Goal: Information Seeking & Learning: Learn about a topic

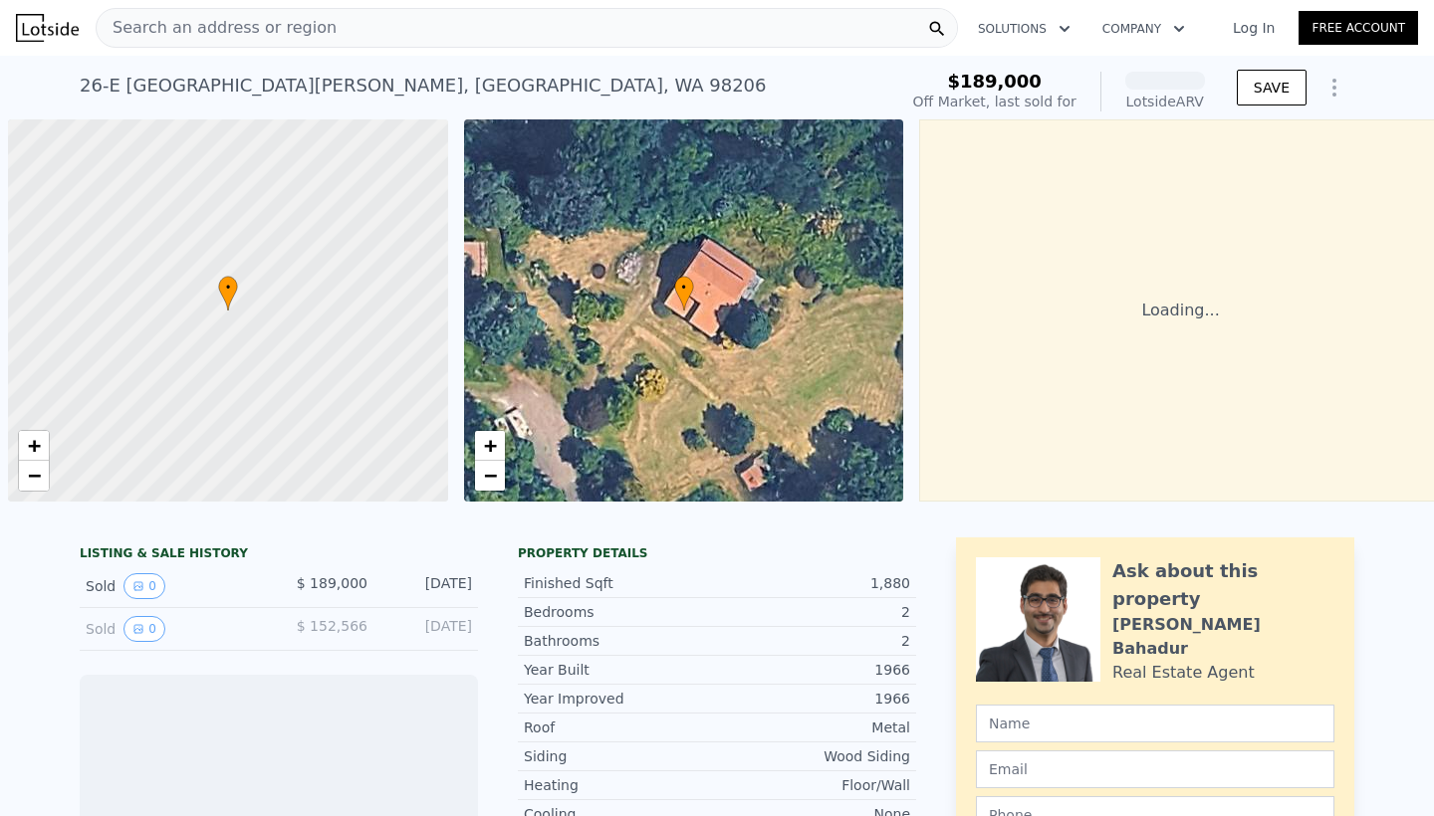
scroll to position [0, 8]
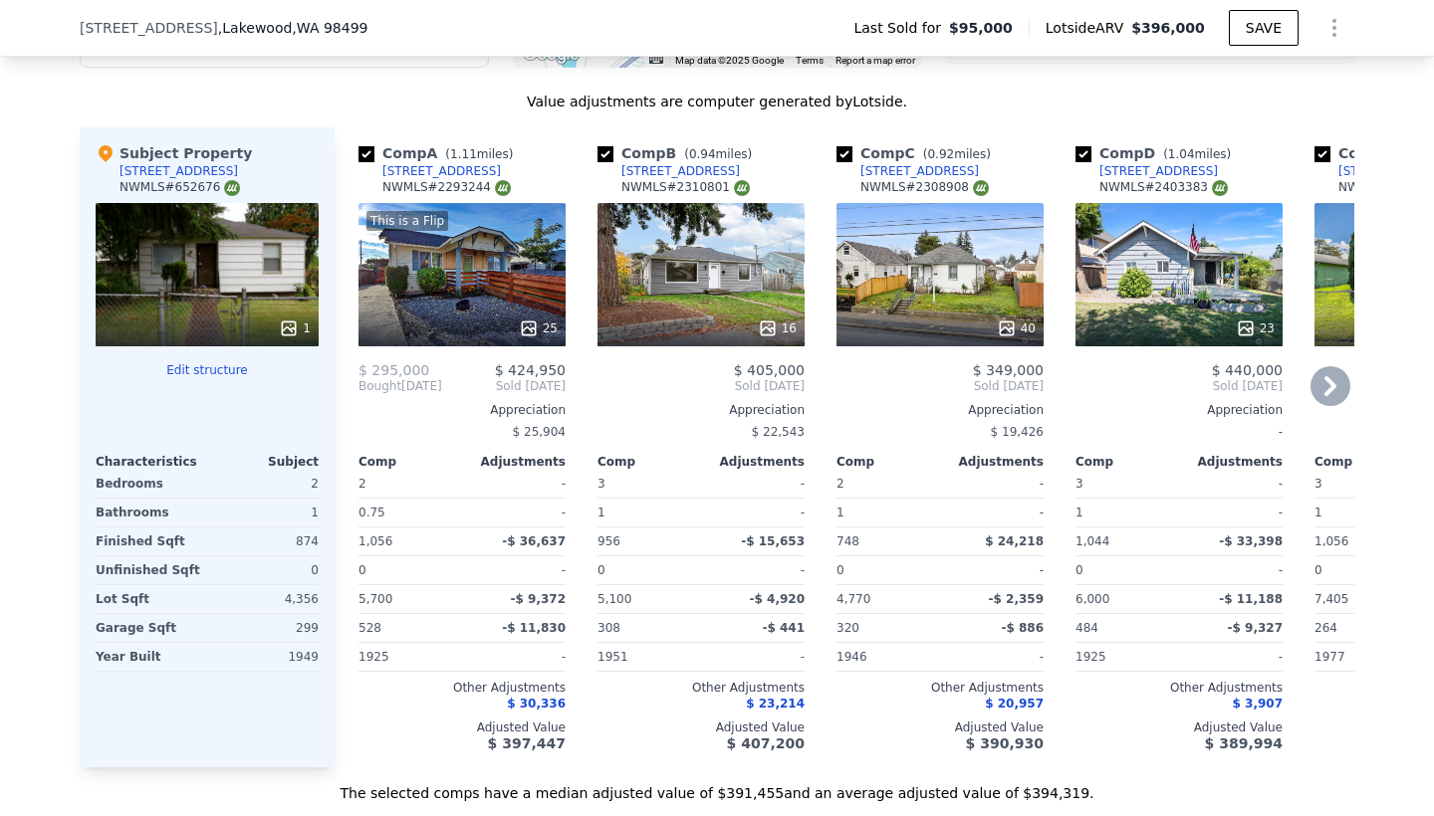
click at [1012, 322] on icon at bounding box center [1006, 328] width 13 height 13
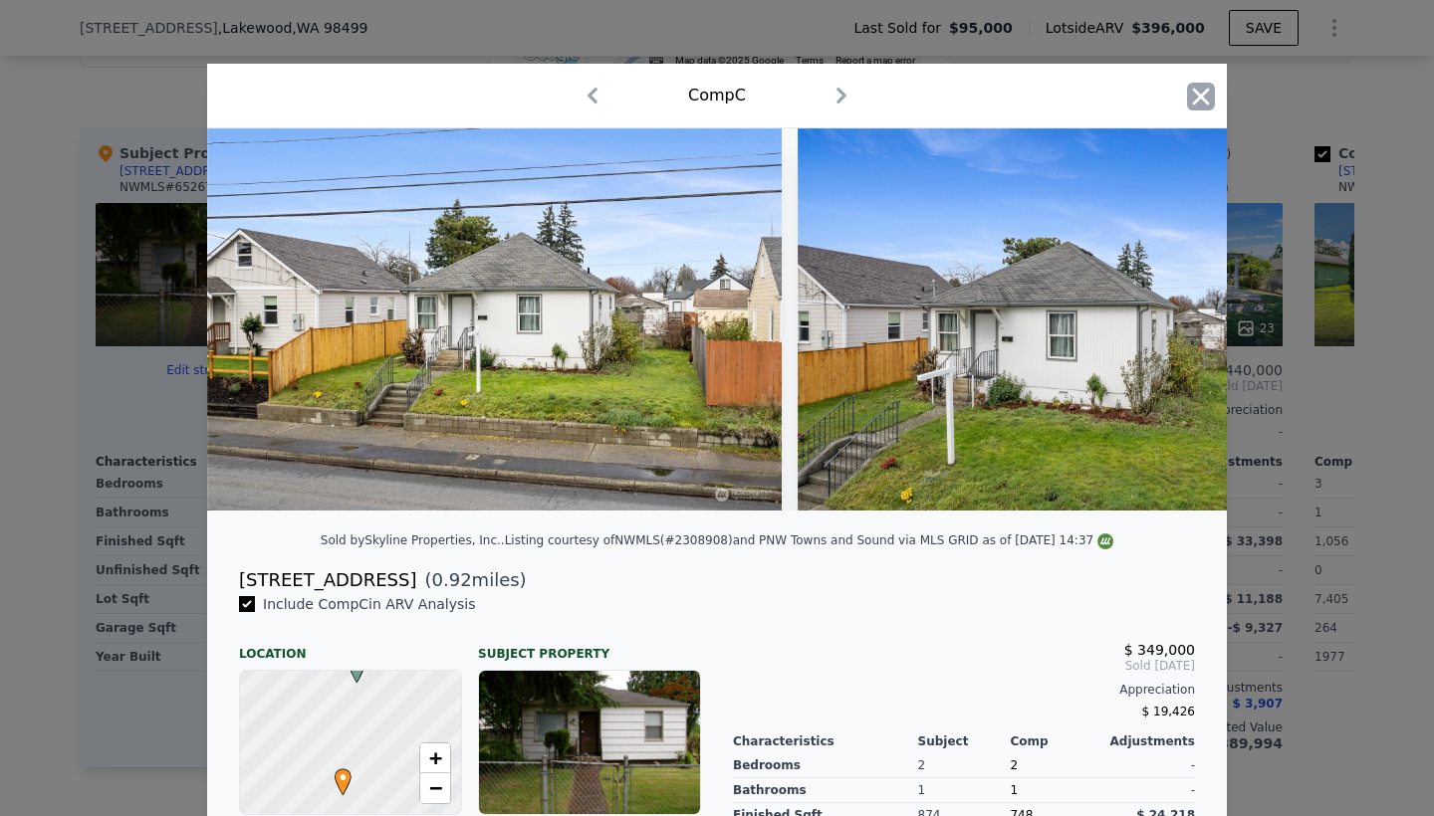
click at [1209, 99] on icon "button" at bounding box center [1201, 97] width 28 height 28
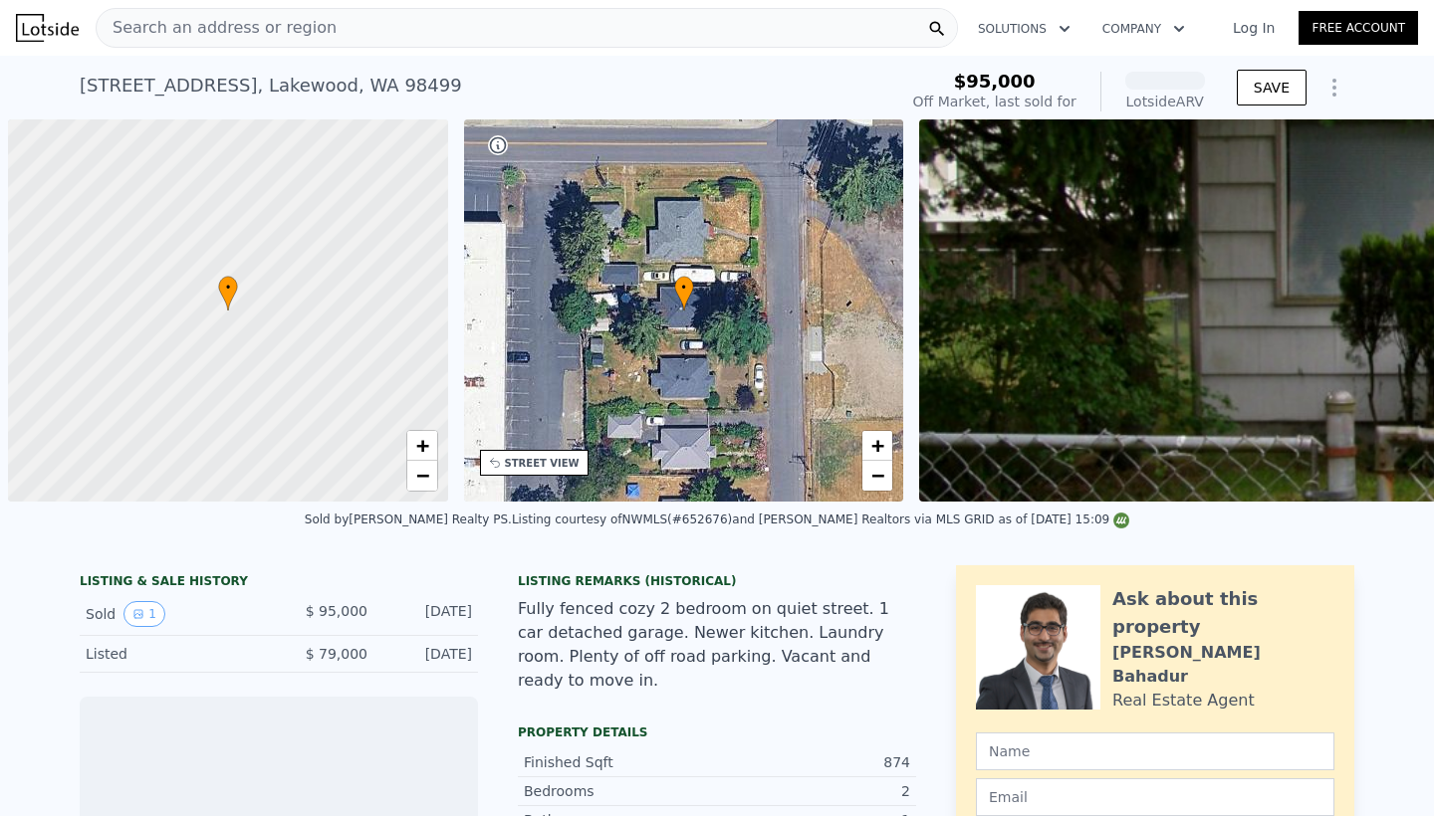
scroll to position [0, 8]
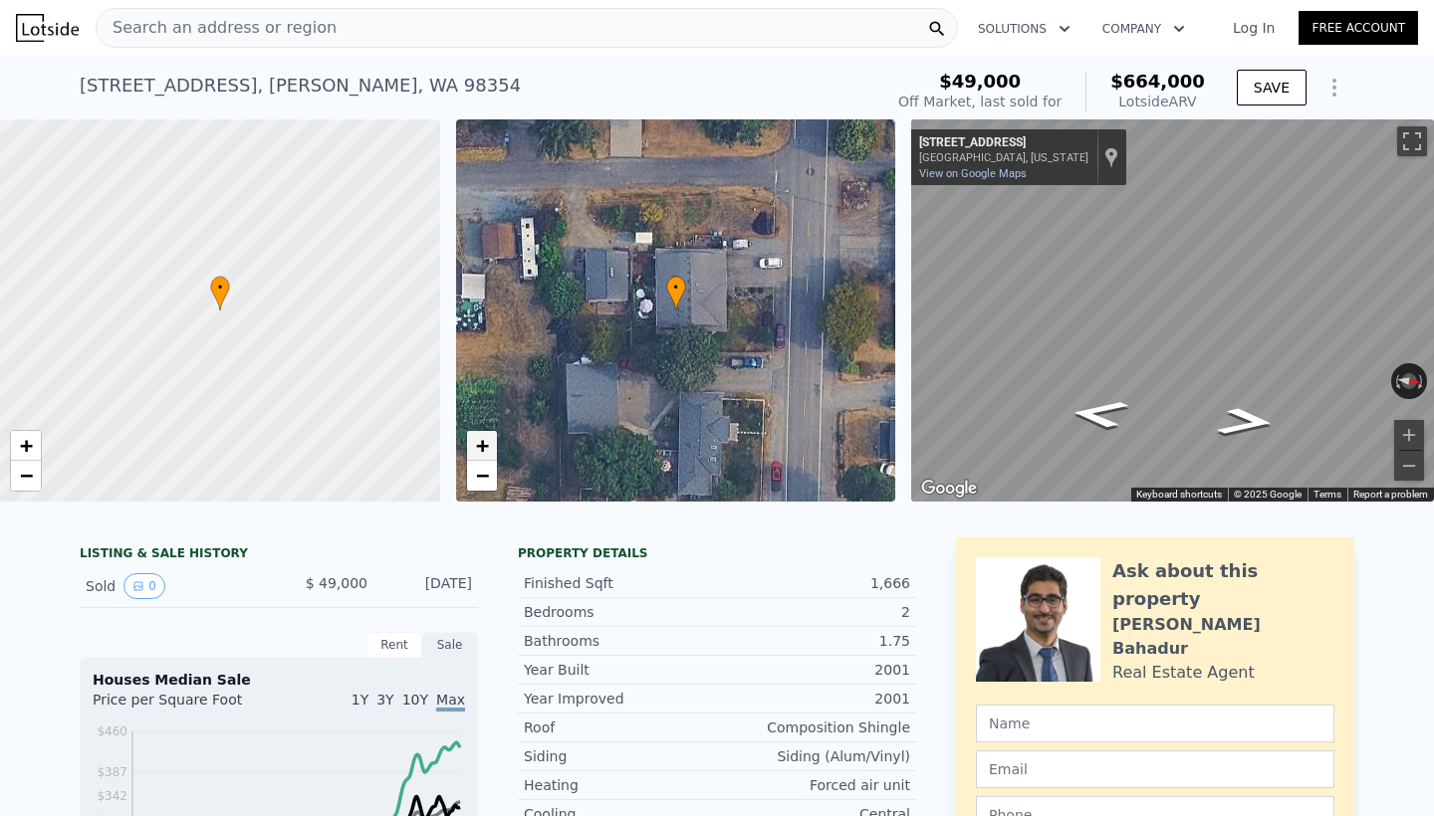
click at [478, 451] on span "+" at bounding box center [481, 445] width 13 height 25
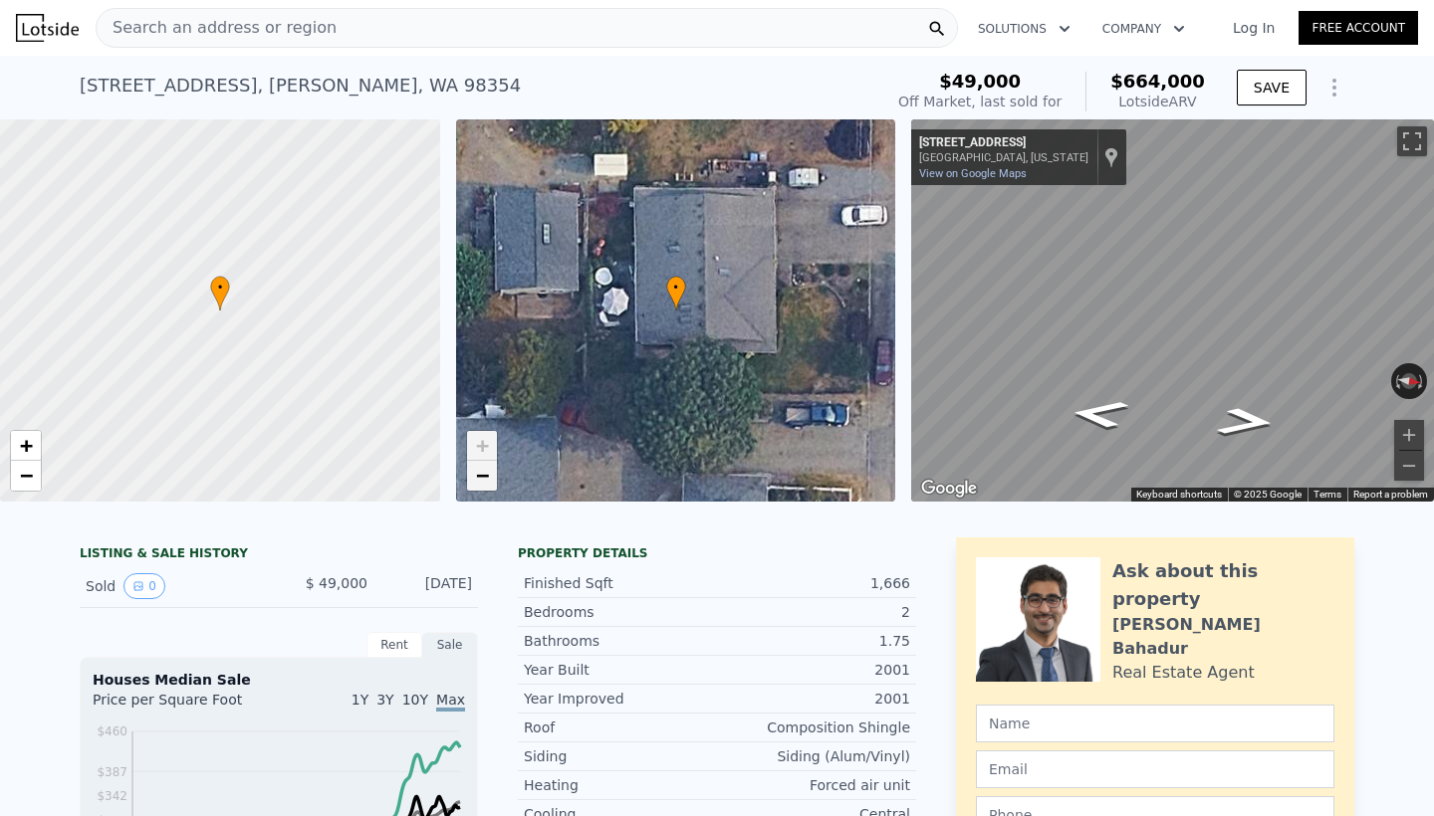
click at [481, 488] on span "−" at bounding box center [481, 475] width 13 height 25
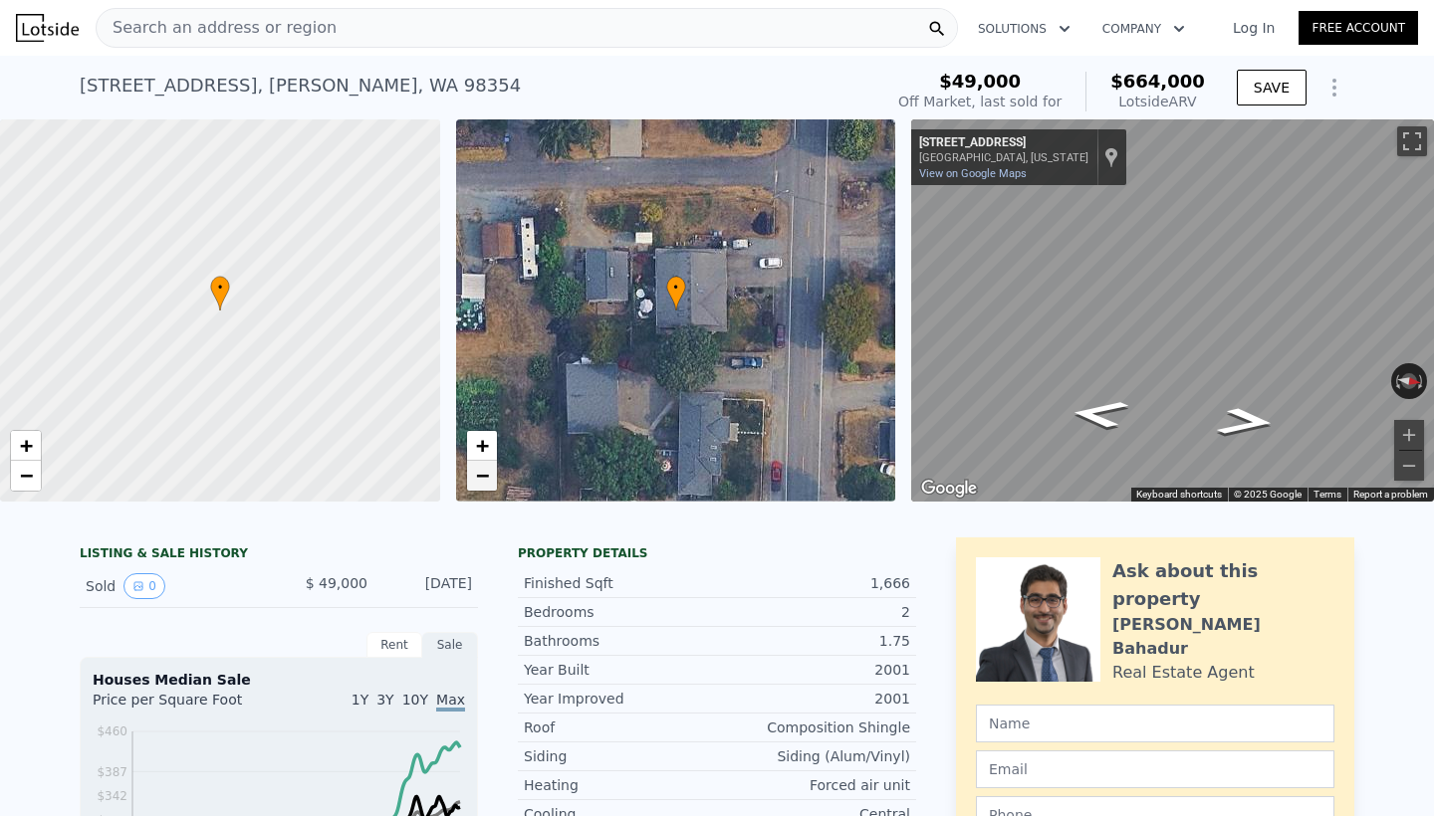
click at [481, 488] on span "−" at bounding box center [481, 475] width 13 height 25
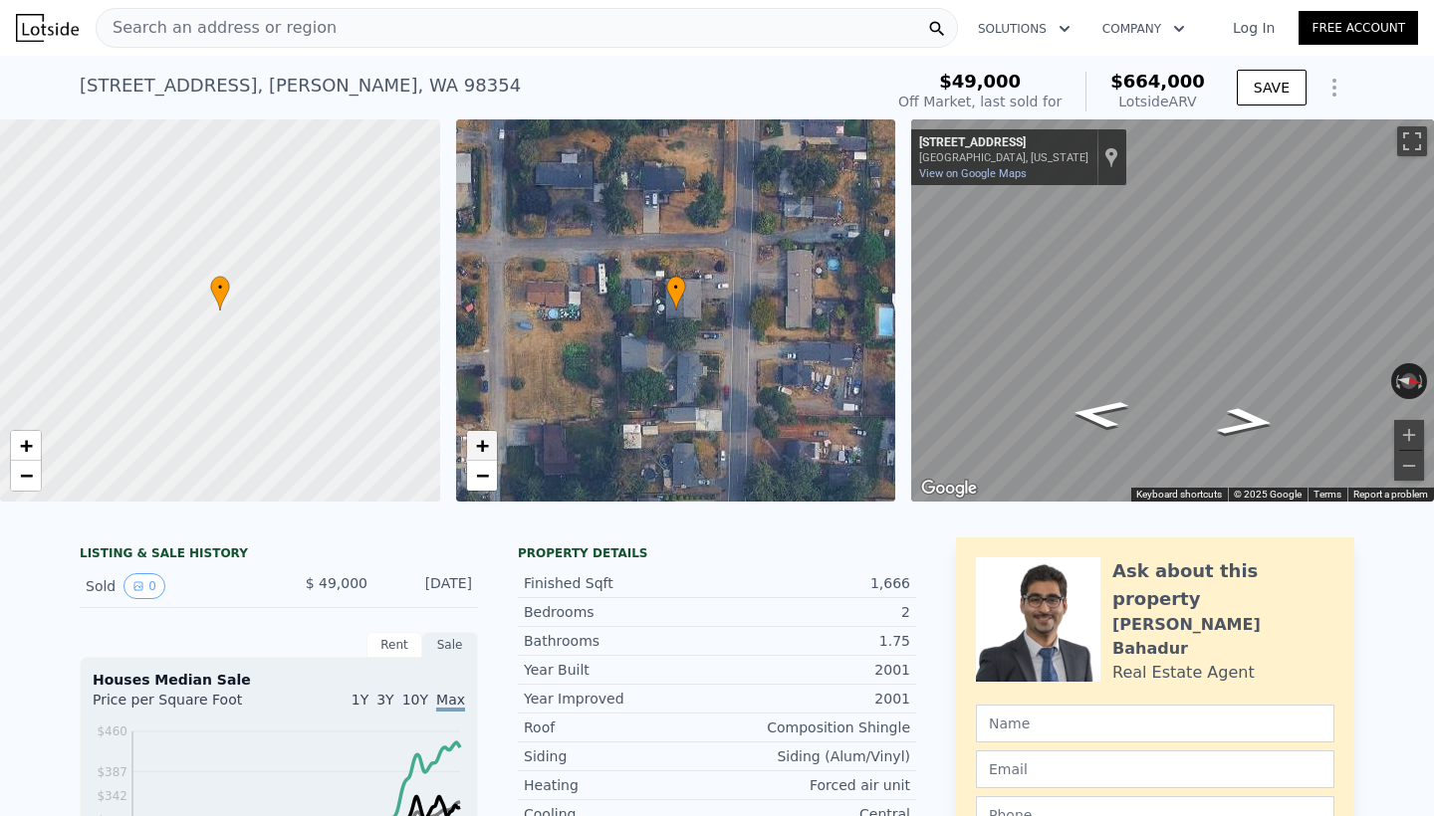
click at [483, 455] on span "+" at bounding box center [481, 445] width 13 height 25
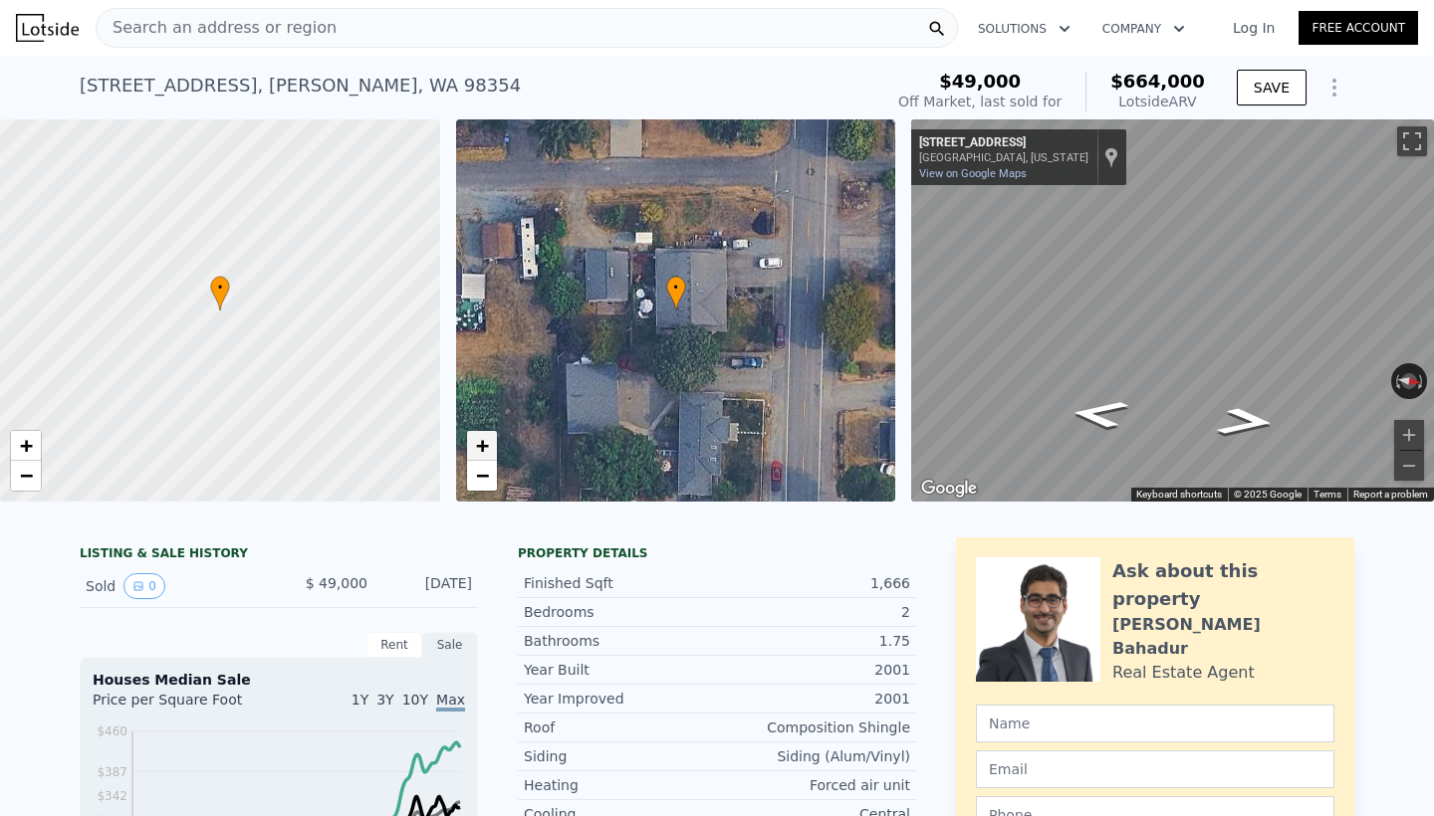
click at [483, 455] on span "+" at bounding box center [481, 445] width 13 height 25
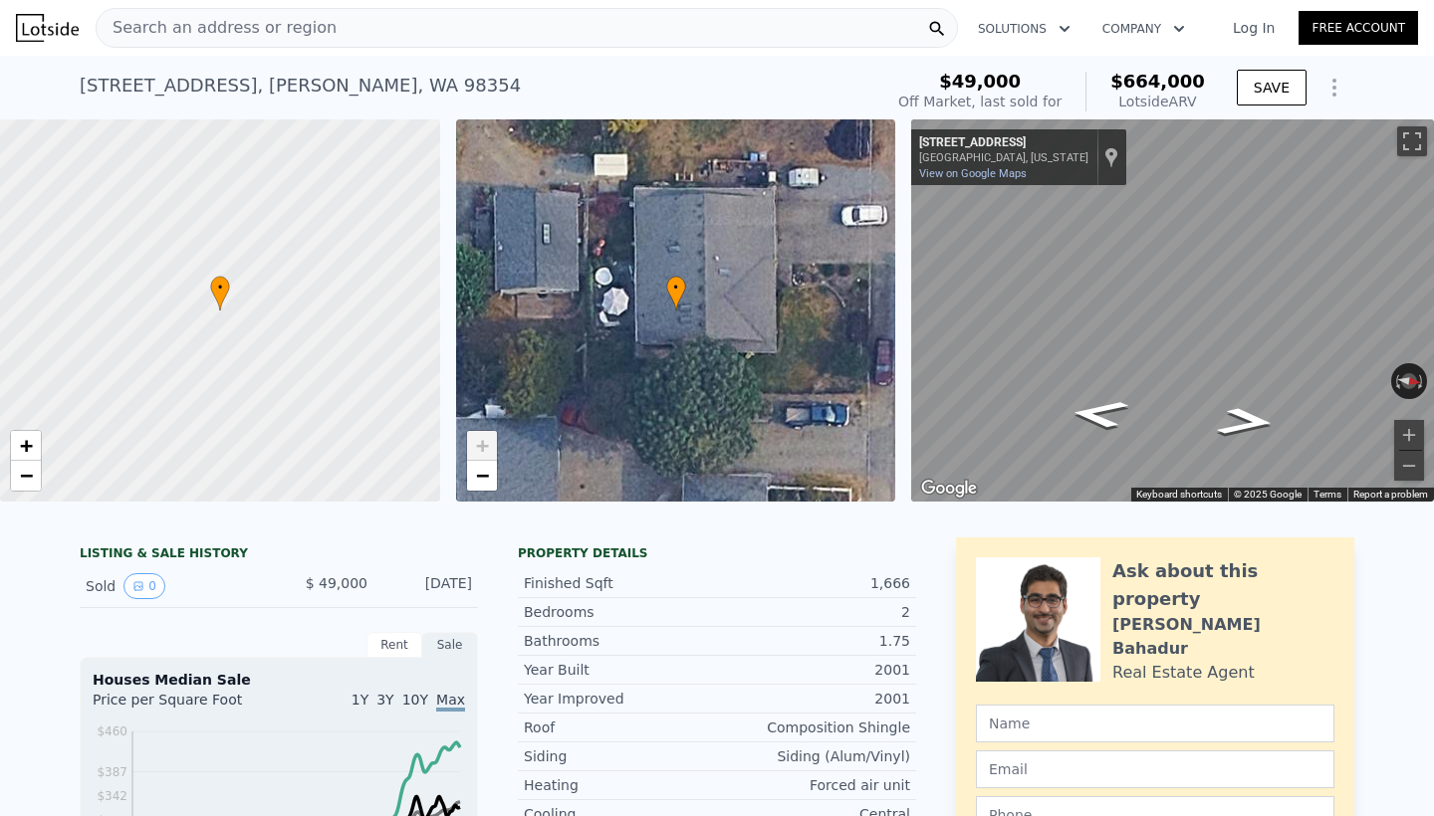
click at [486, 502] on div at bounding box center [717, 512] width 1434 height 20
click at [488, 474] on span "−" at bounding box center [481, 475] width 13 height 25
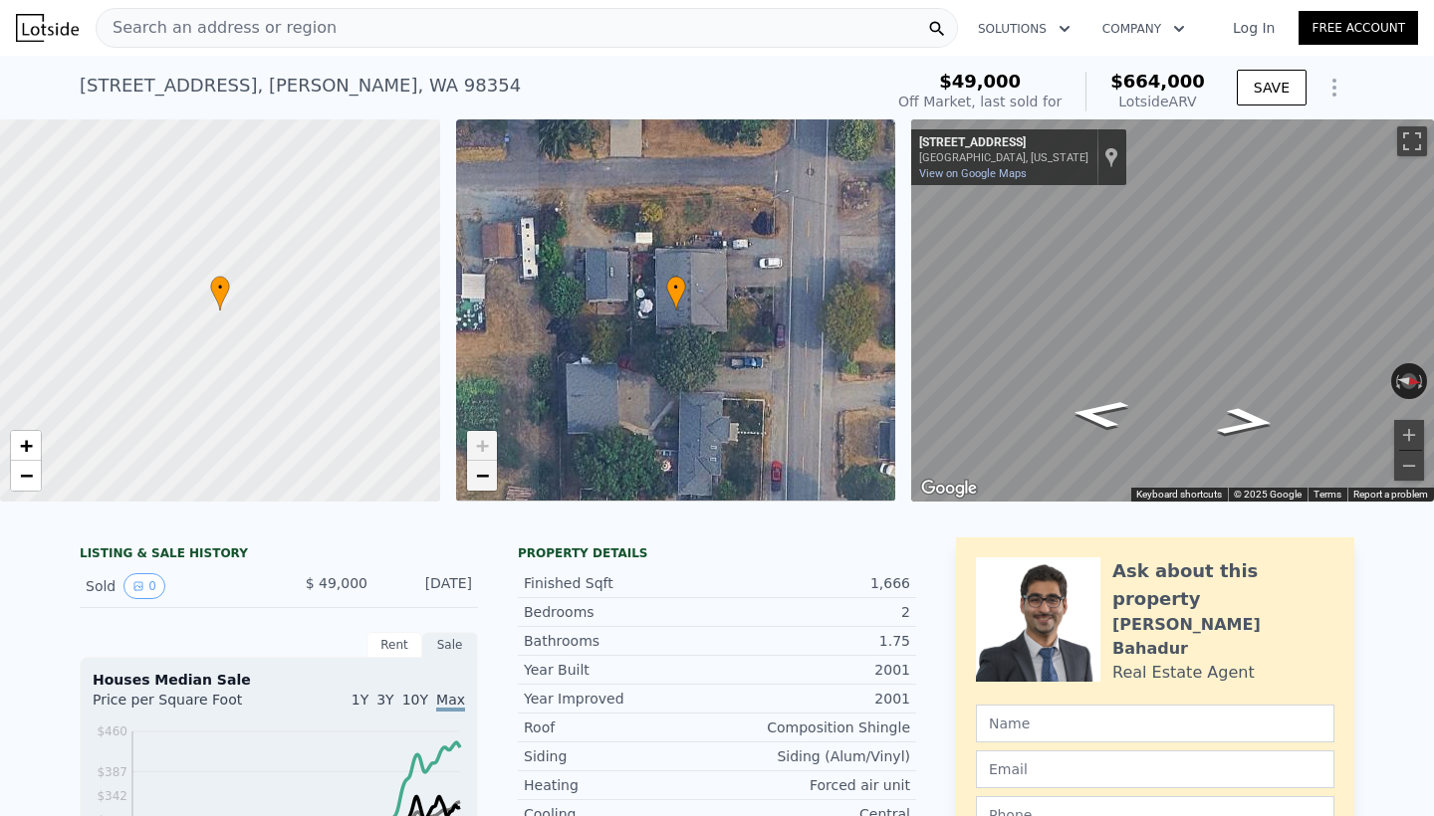
click at [488, 474] on span "−" at bounding box center [481, 475] width 13 height 25
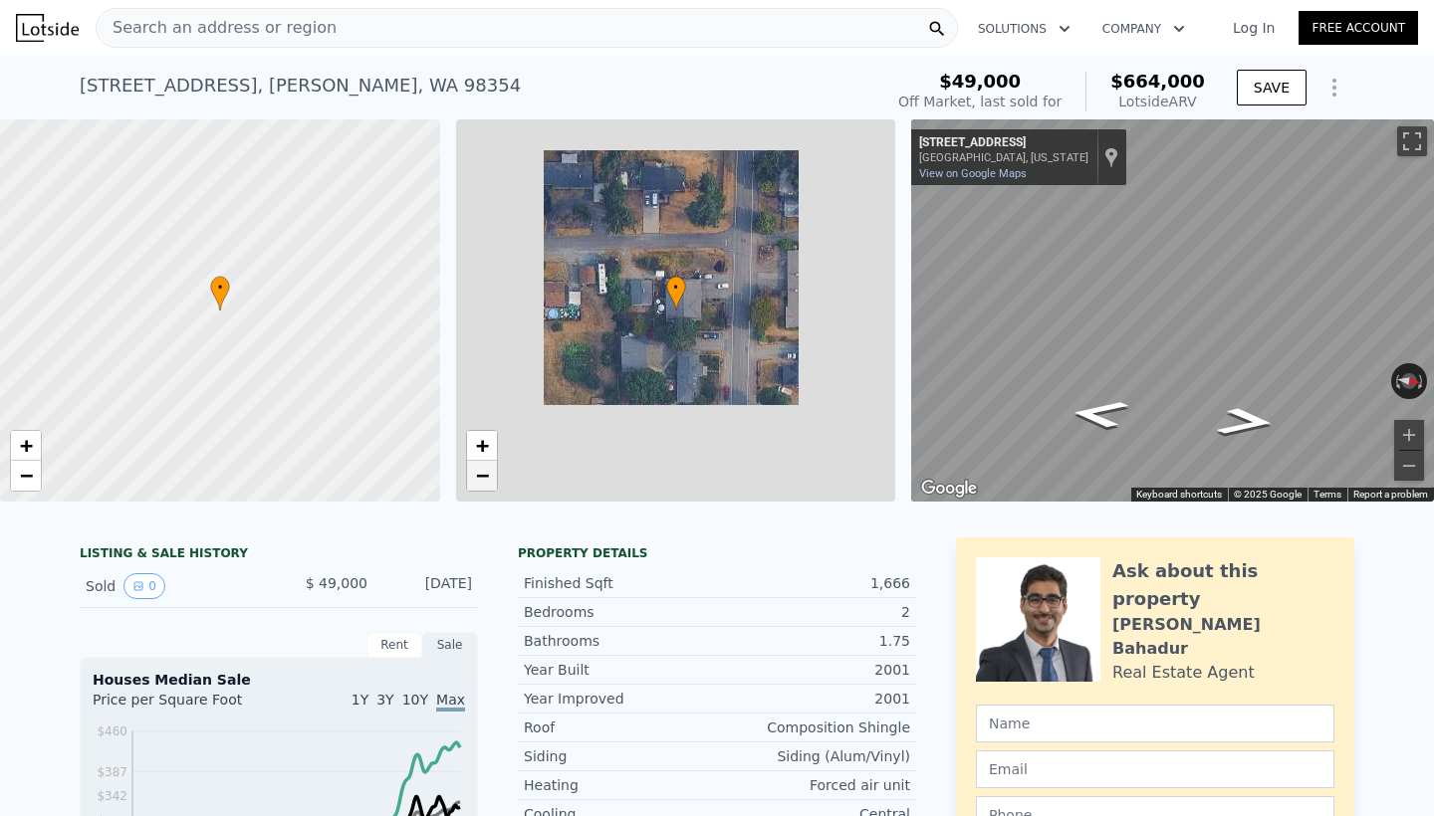
click at [488, 474] on span "−" at bounding box center [481, 475] width 13 height 25
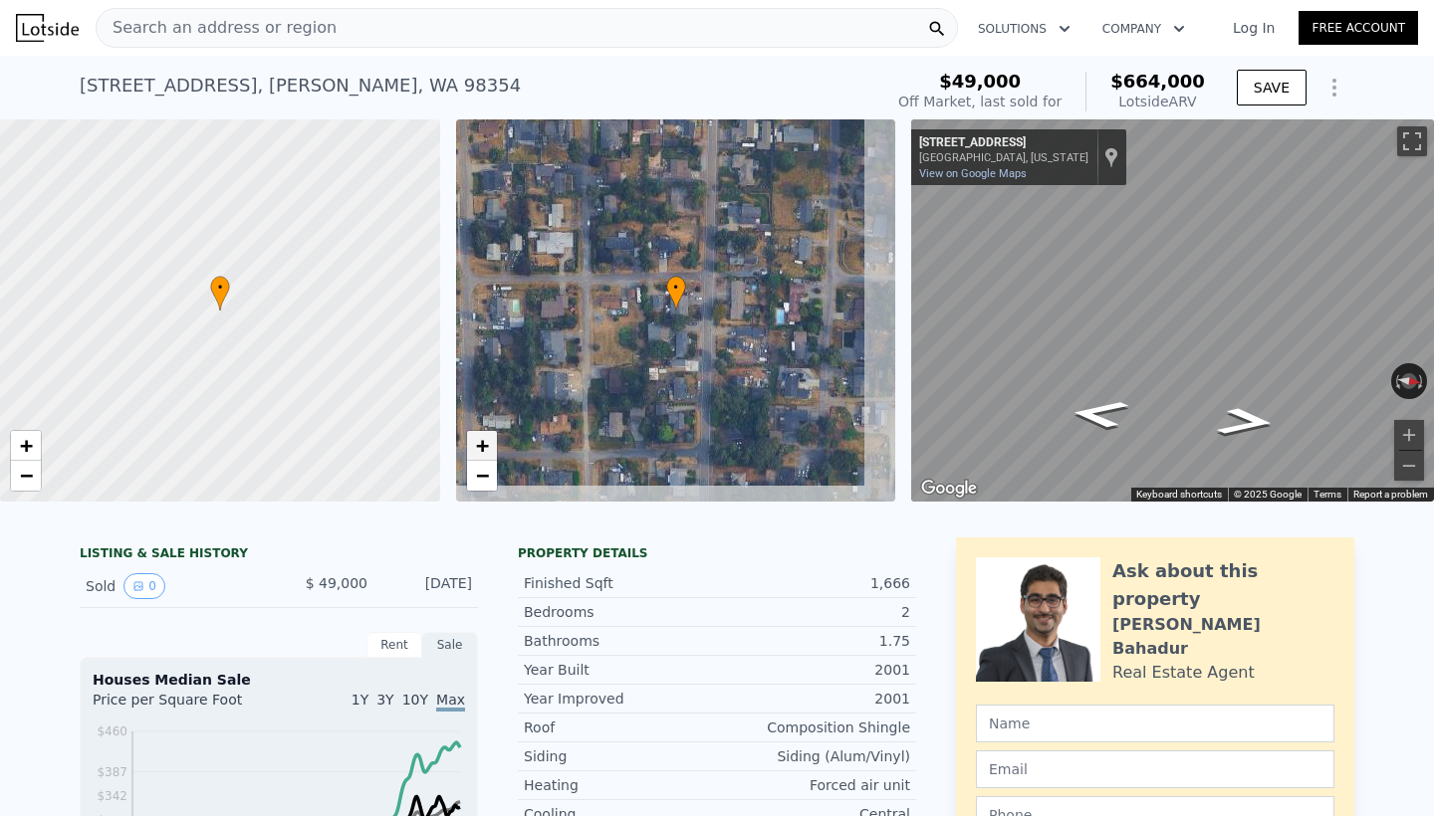
click at [482, 451] on span "+" at bounding box center [481, 445] width 13 height 25
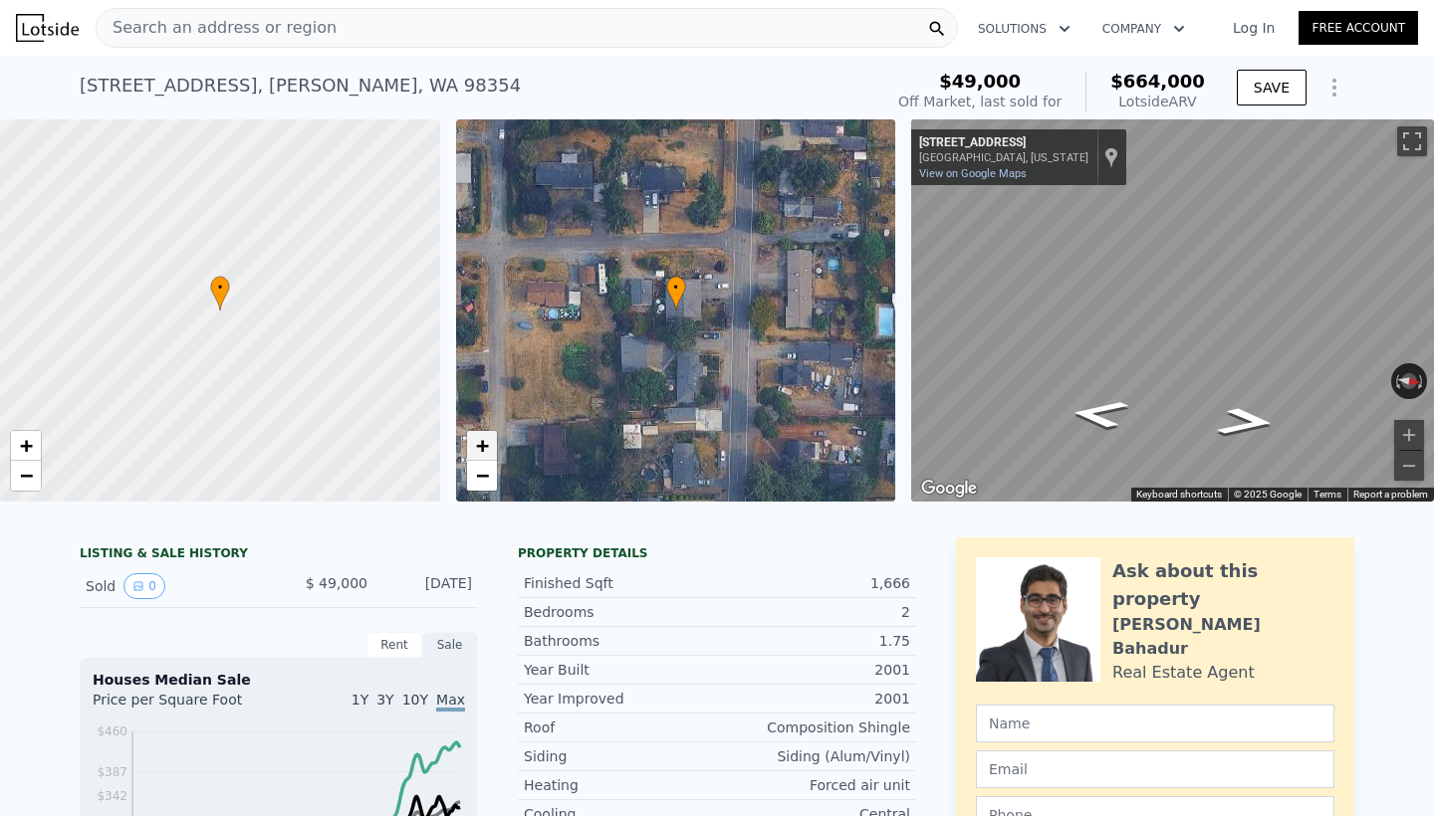
click at [482, 451] on span "+" at bounding box center [481, 445] width 13 height 25
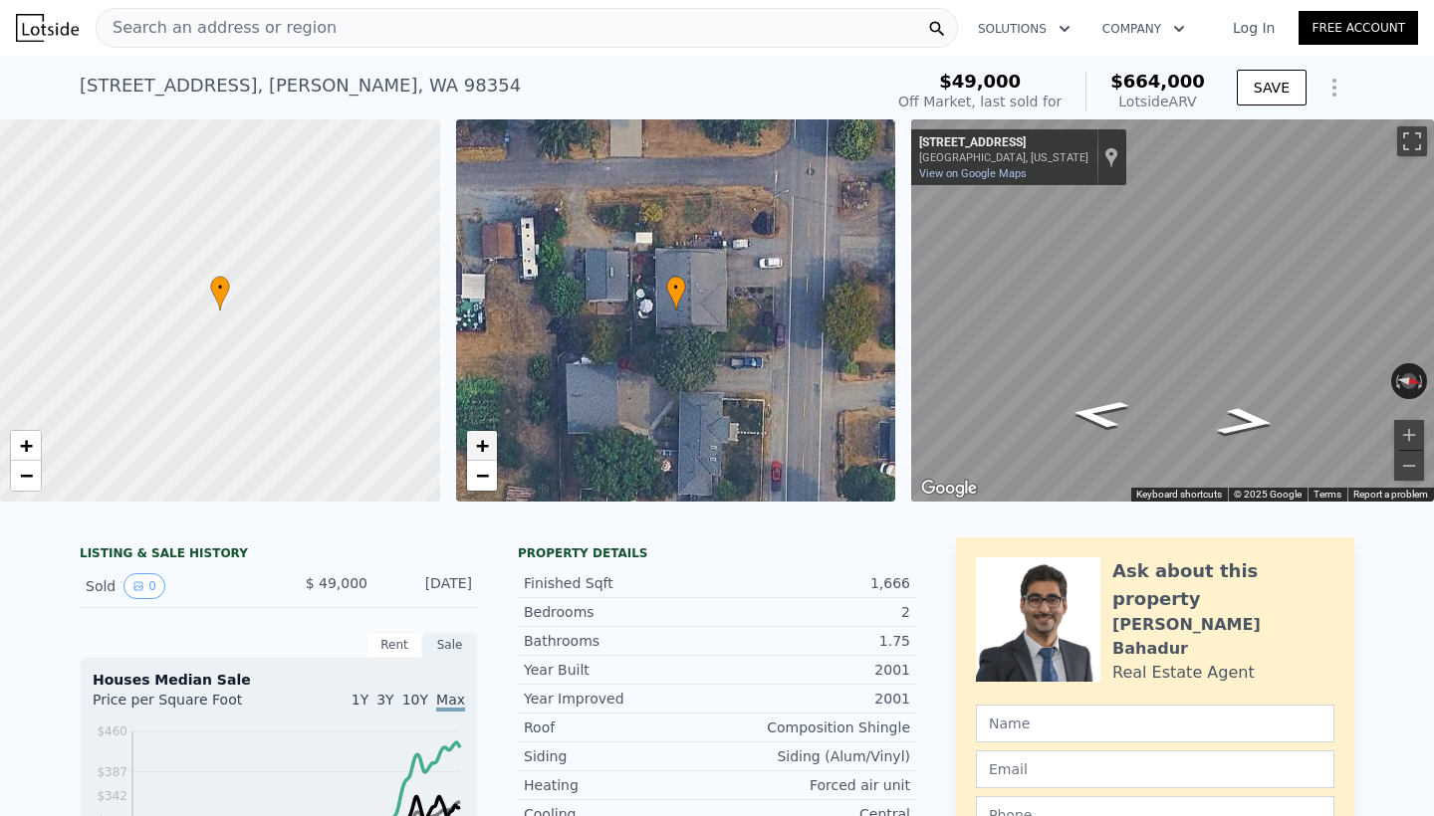
click at [482, 451] on span "+" at bounding box center [481, 445] width 13 height 25
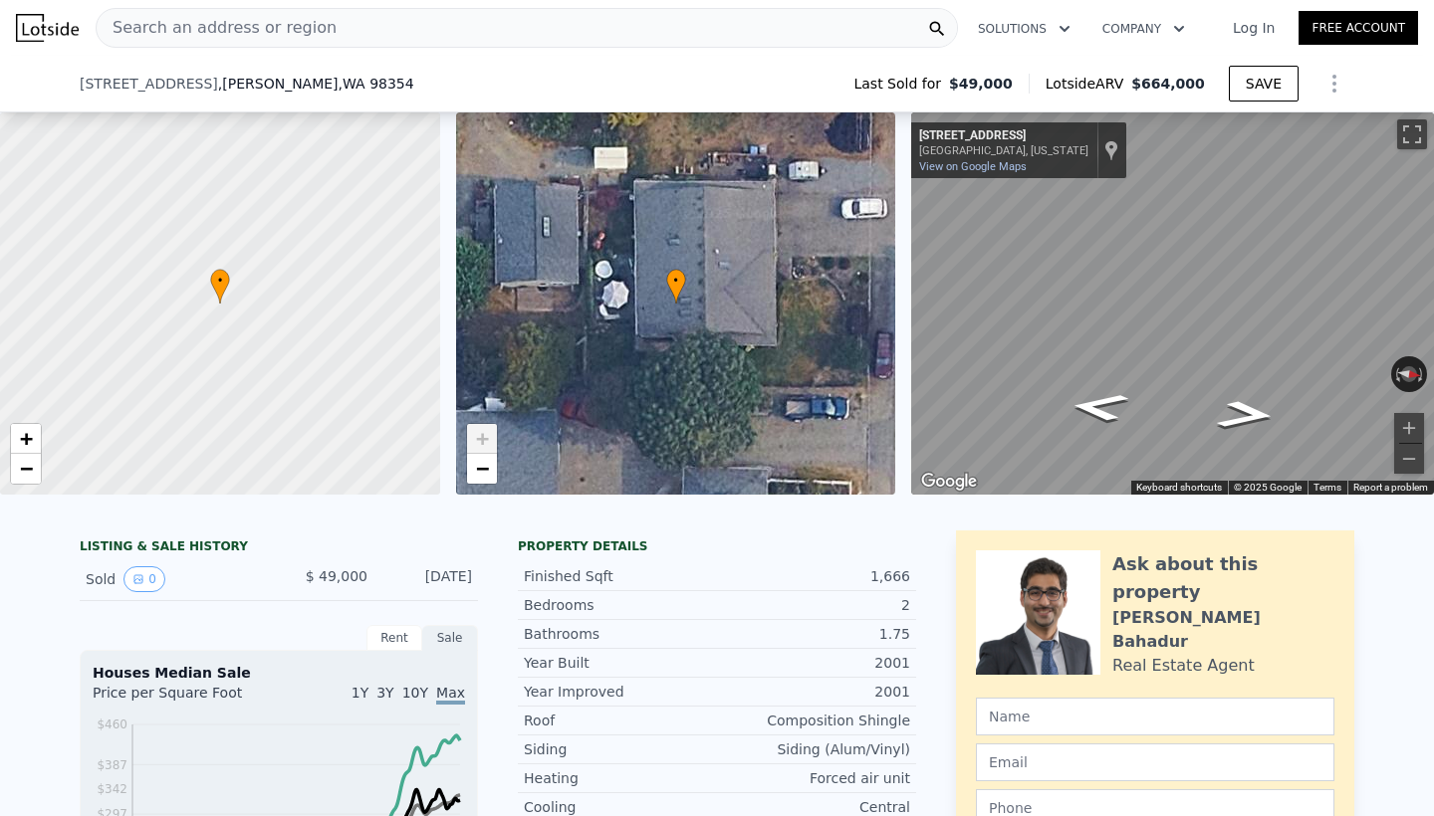
scroll to position [1792, 0]
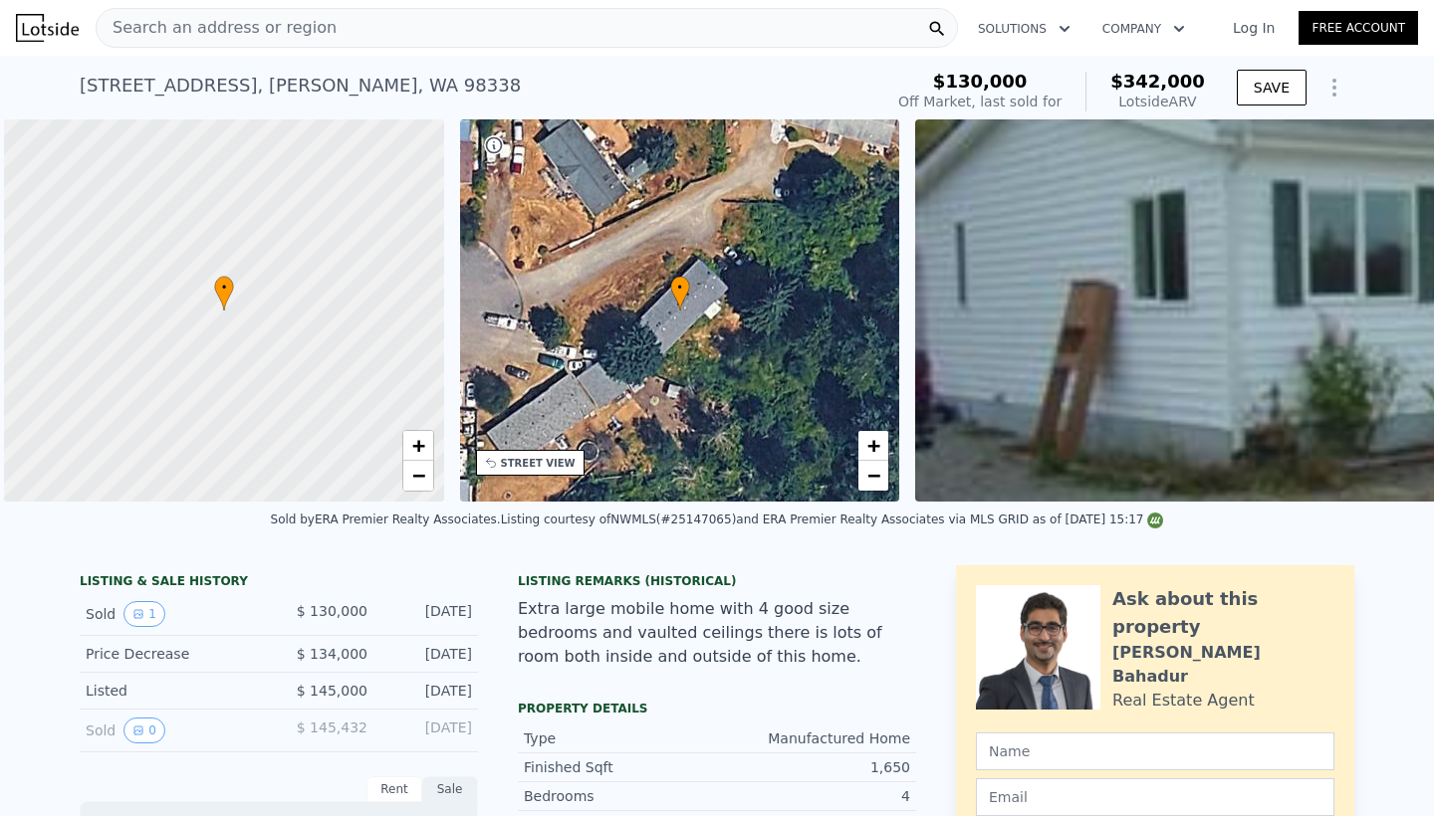
scroll to position [0, 8]
